Goal: Transaction & Acquisition: Book appointment/travel/reservation

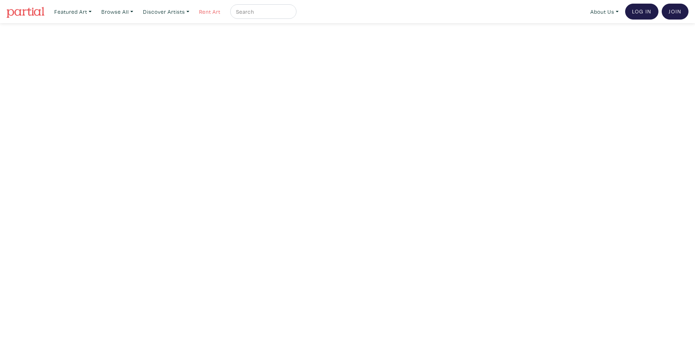
click at [211, 12] on link "Rent Art" at bounding box center [210, 11] width 28 height 15
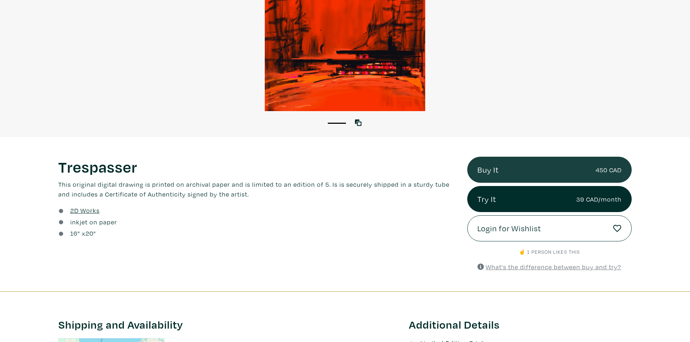
scroll to position [181, 0]
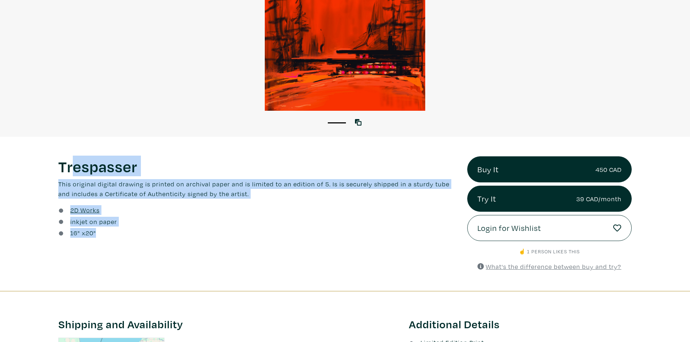
drag, startPoint x: 176, startPoint y: 252, endPoint x: 75, endPoint y: 151, distance: 143.1
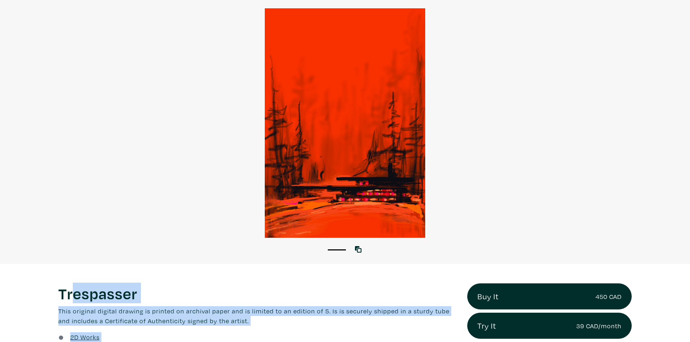
scroll to position [0, 0]
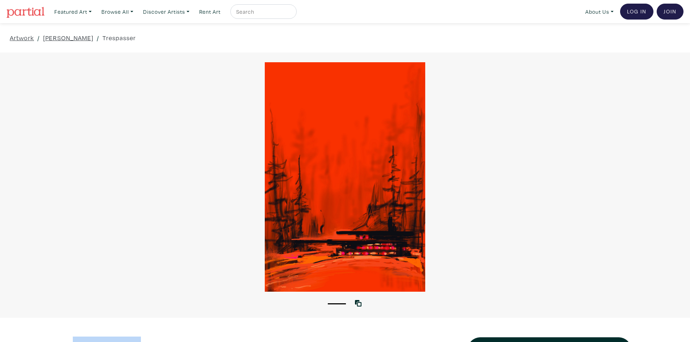
click at [39, 15] on img at bounding box center [26, 12] width 38 height 11
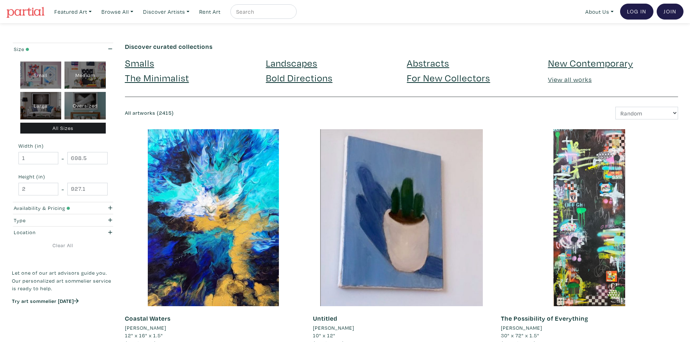
click at [35, 7] on img at bounding box center [26, 12] width 38 height 11
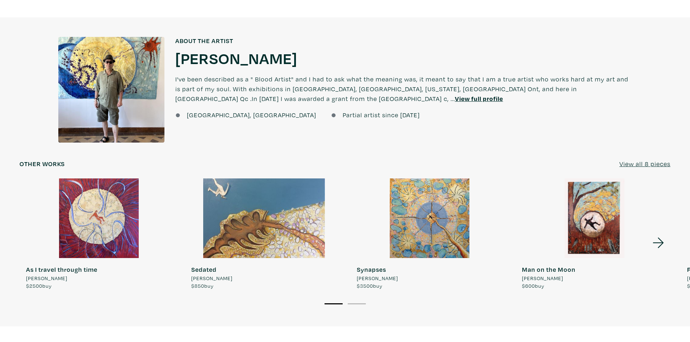
scroll to position [652, 0]
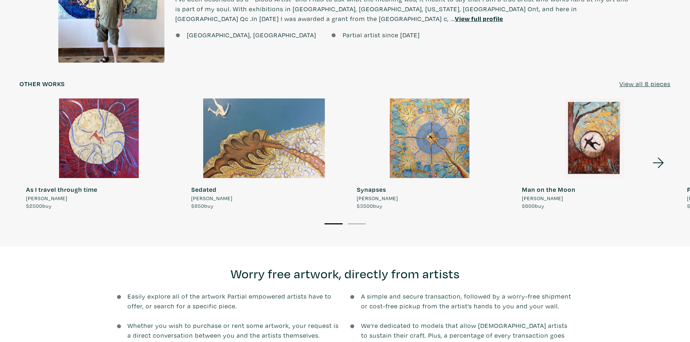
click at [452, 145] on div at bounding box center [429, 137] width 159 height 79
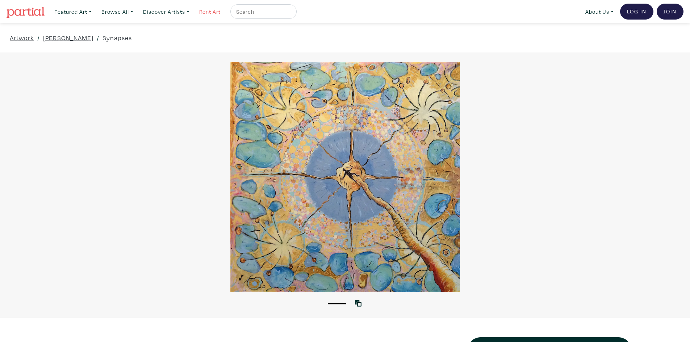
click at [214, 13] on link "Rent Art" at bounding box center [210, 11] width 28 height 15
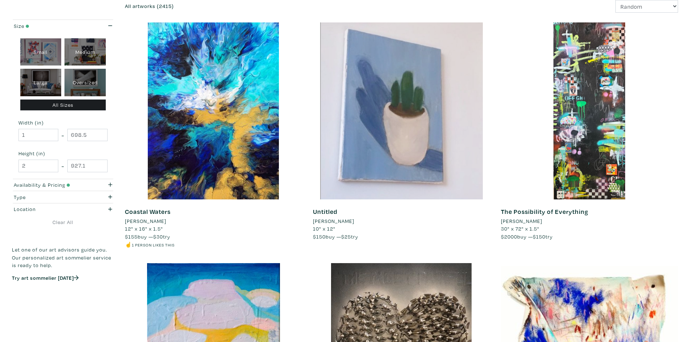
scroll to position [109, 0]
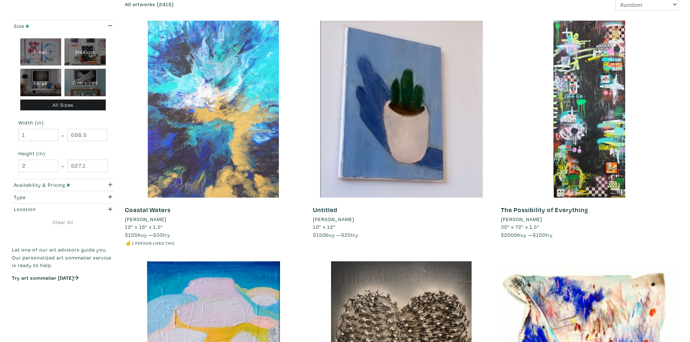
click at [181, 115] on div at bounding box center [213, 109] width 177 height 177
